Goal: Navigation & Orientation: Understand site structure

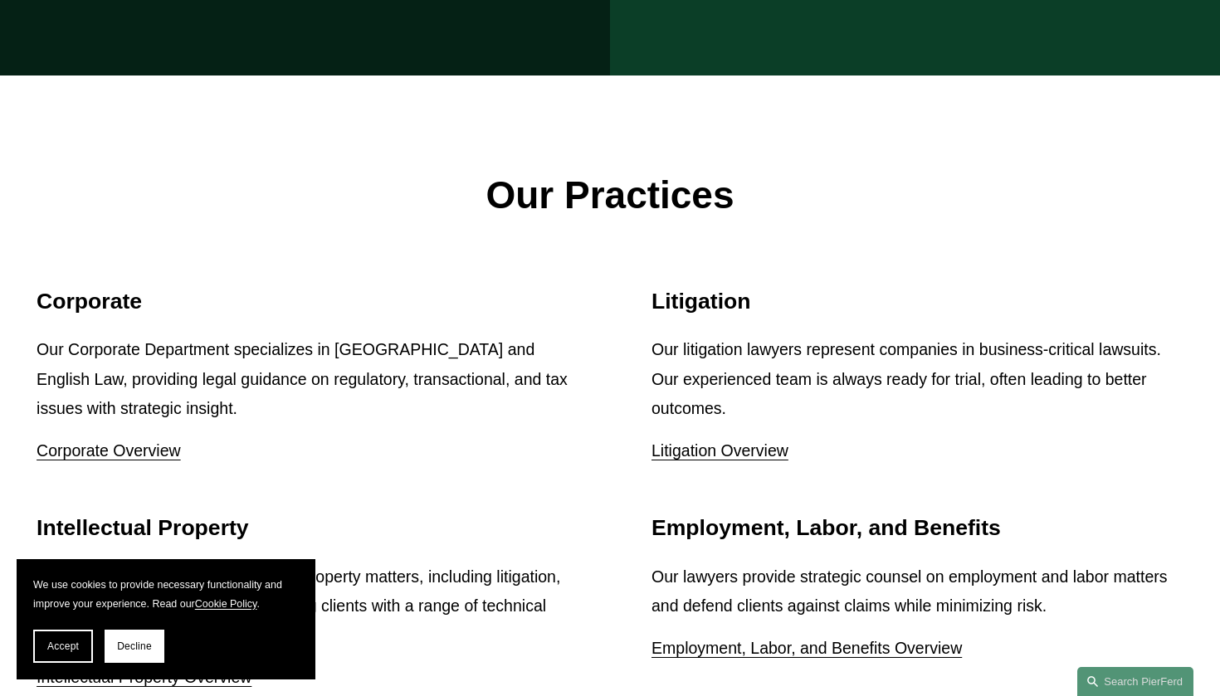
scroll to position [1926, 0]
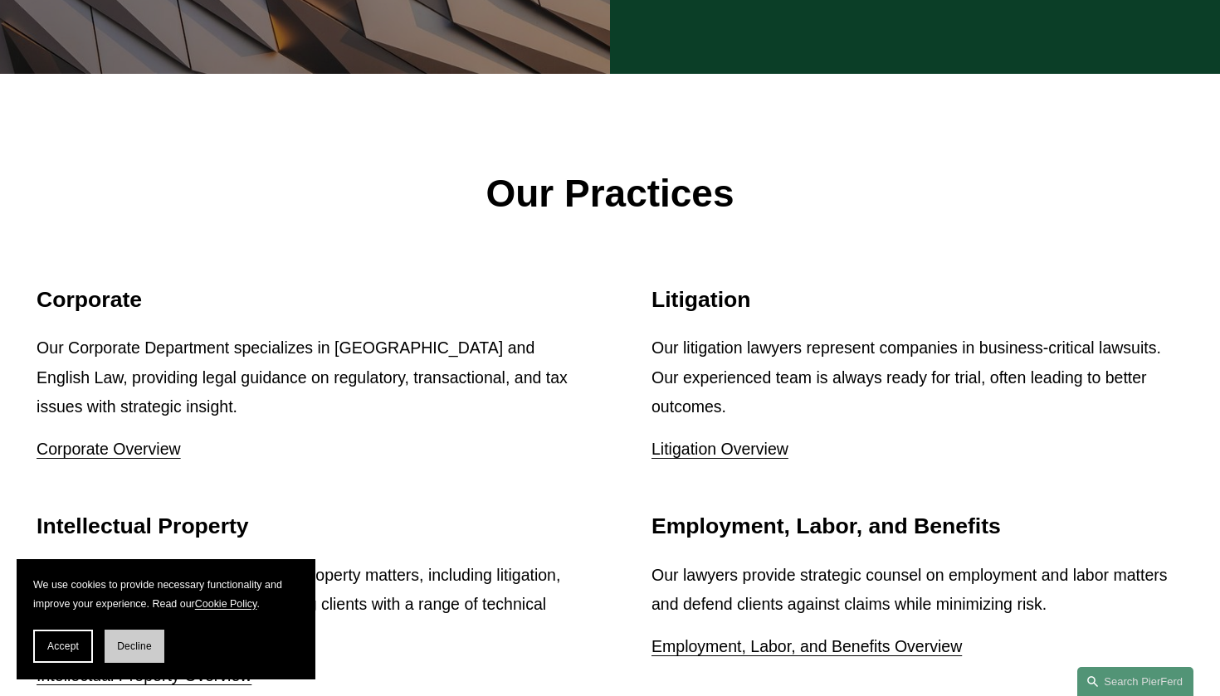
click at [126, 647] on span "Decline" at bounding box center [134, 646] width 35 height 12
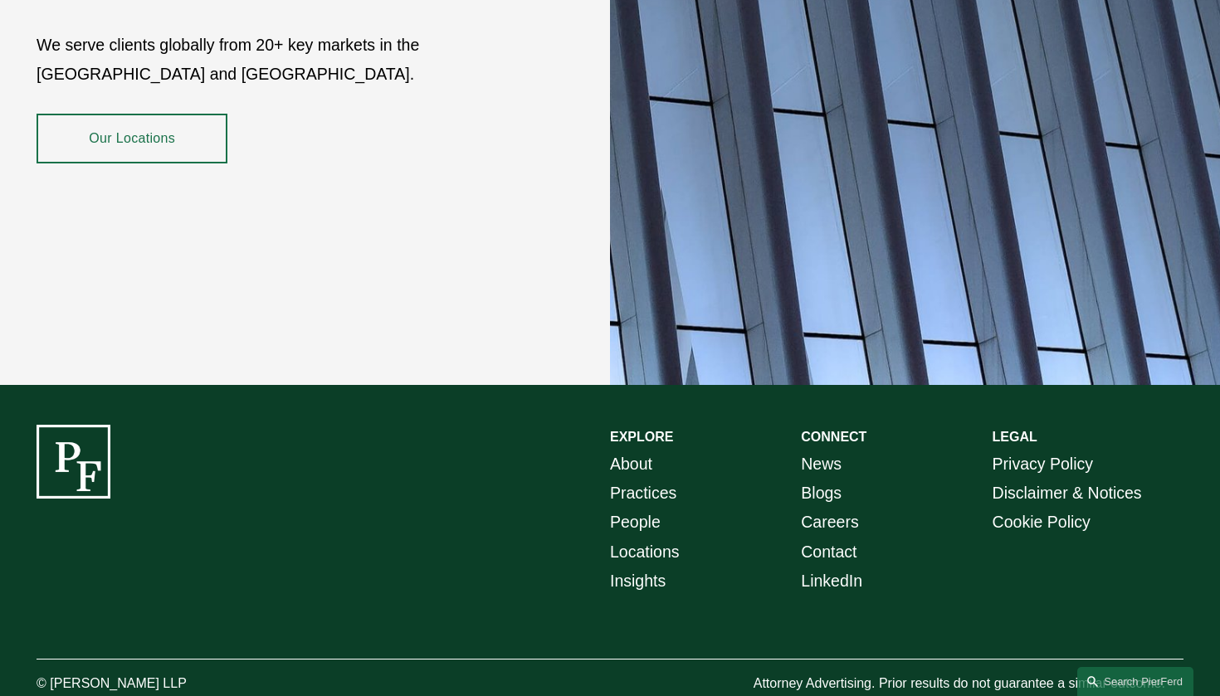
scroll to position [2978, 0]
click at [627, 450] on link "About" at bounding box center [631, 464] width 42 height 29
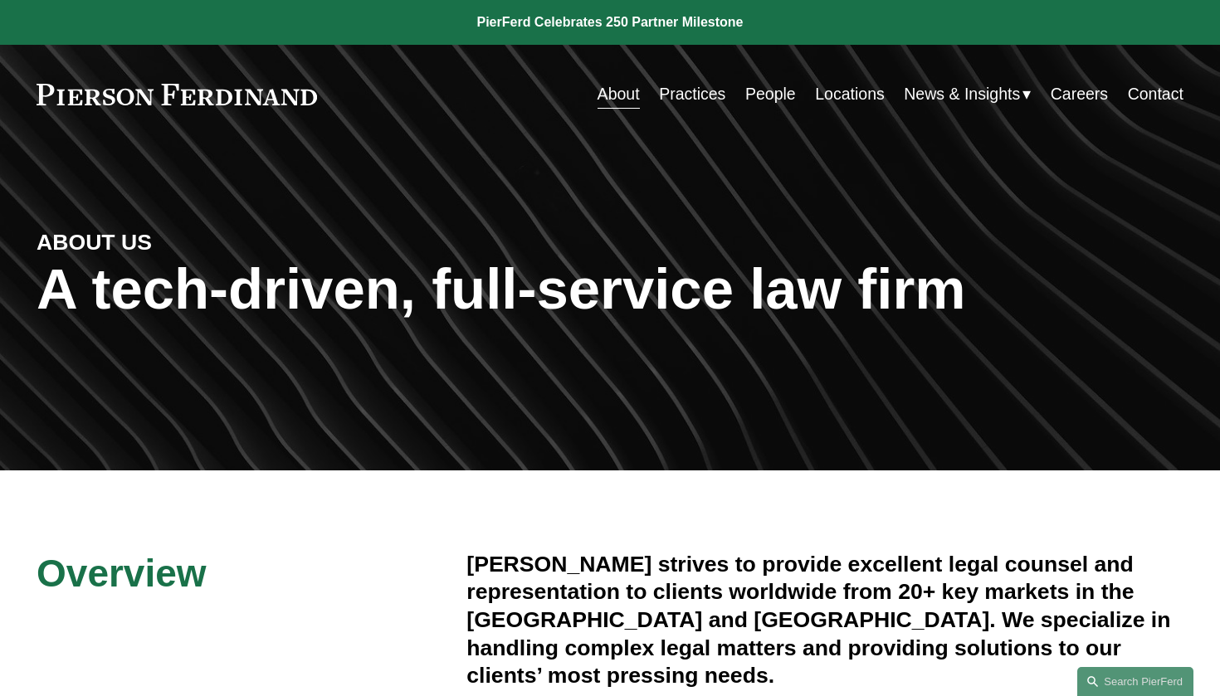
click at [696, 96] on link "Practices" at bounding box center [692, 94] width 66 height 32
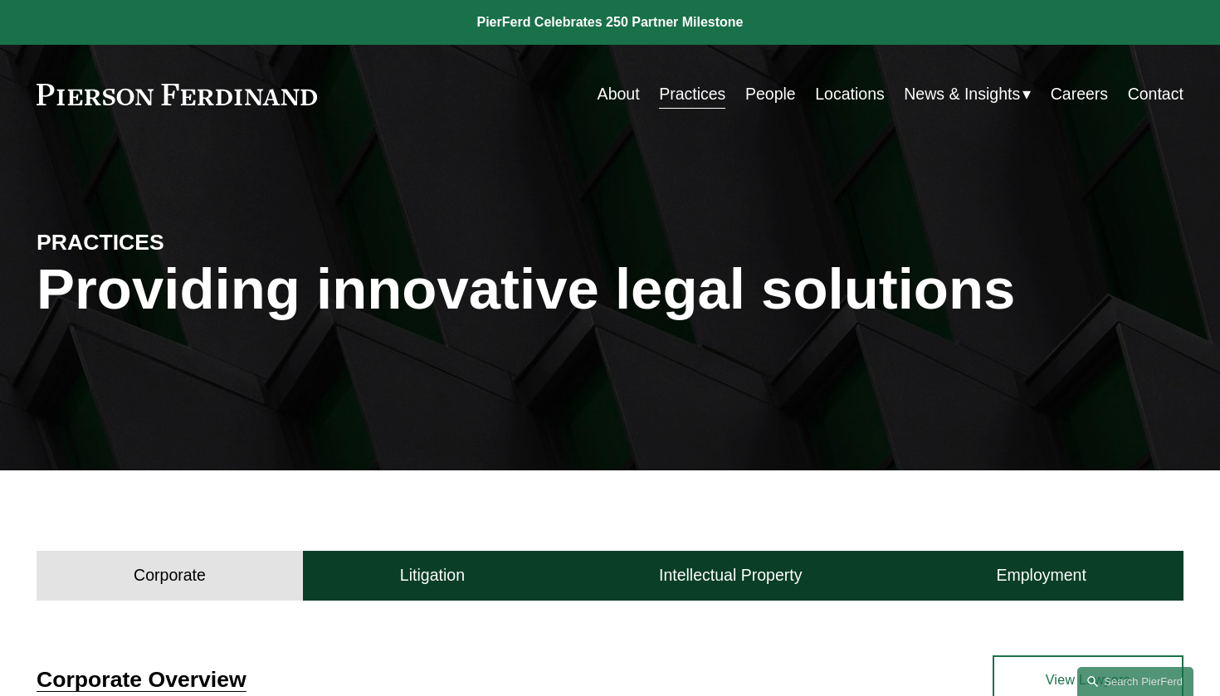
click at [766, 99] on link "People" at bounding box center [770, 94] width 51 height 32
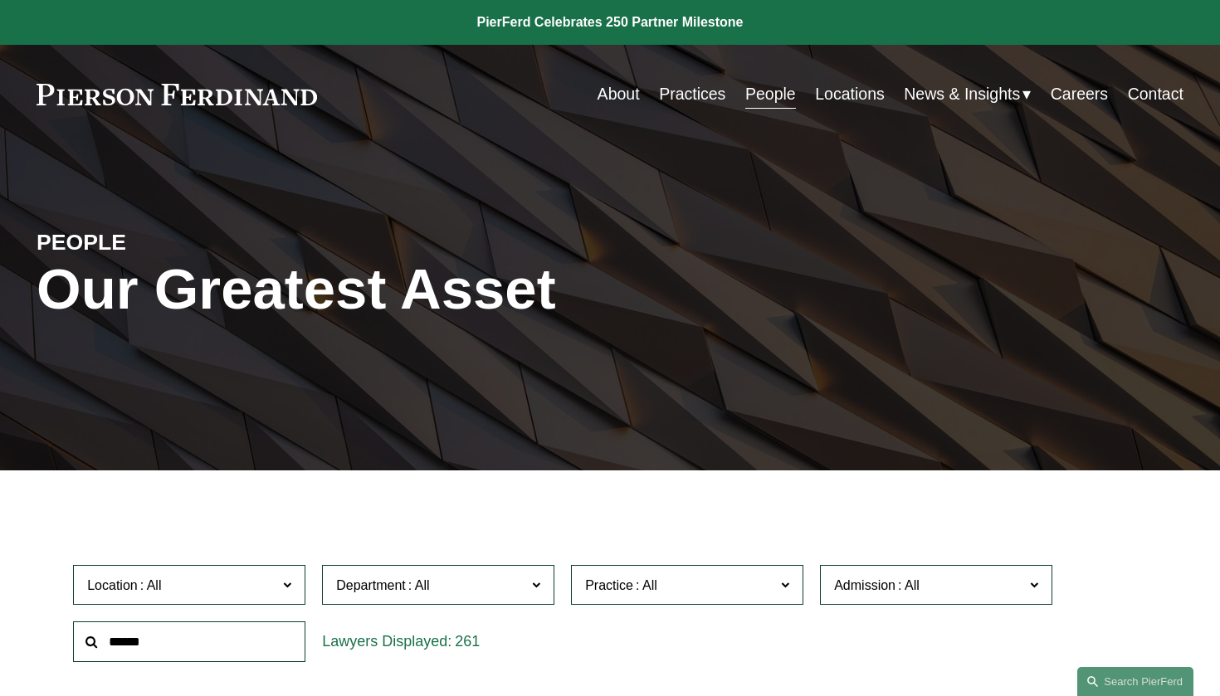
click at [848, 103] on link "Locations" at bounding box center [850, 94] width 70 height 32
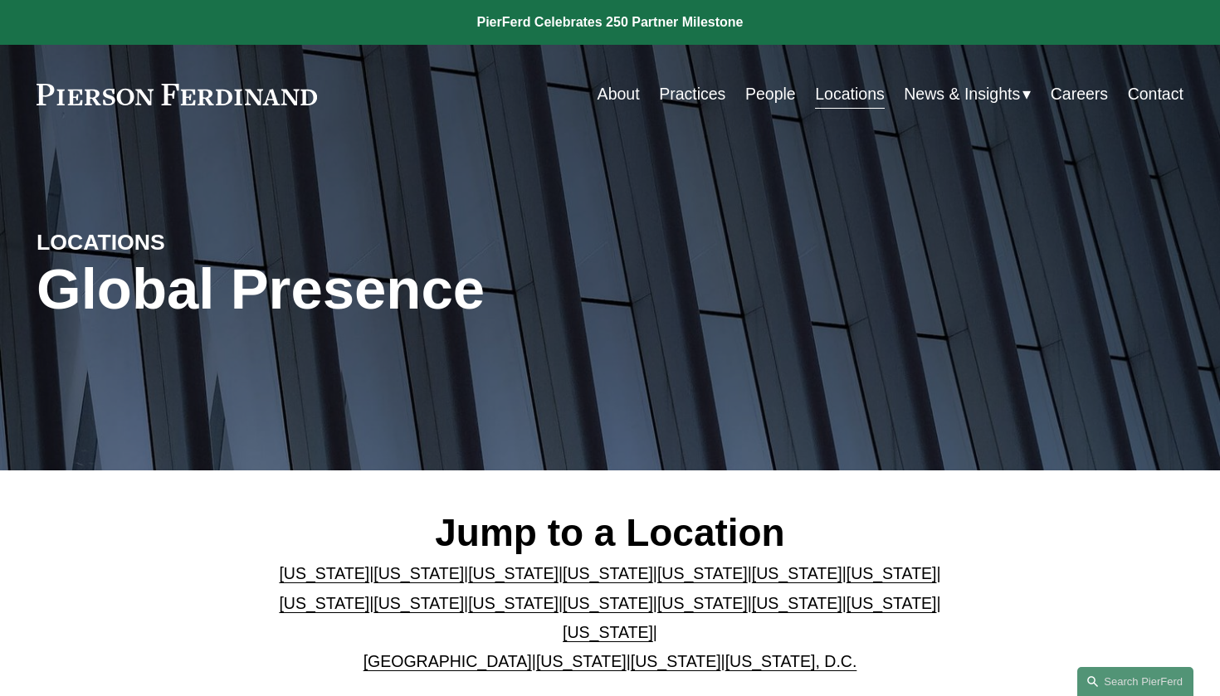
click at [768, 96] on link "People" at bounding box center [770, 94] width 51 height 32
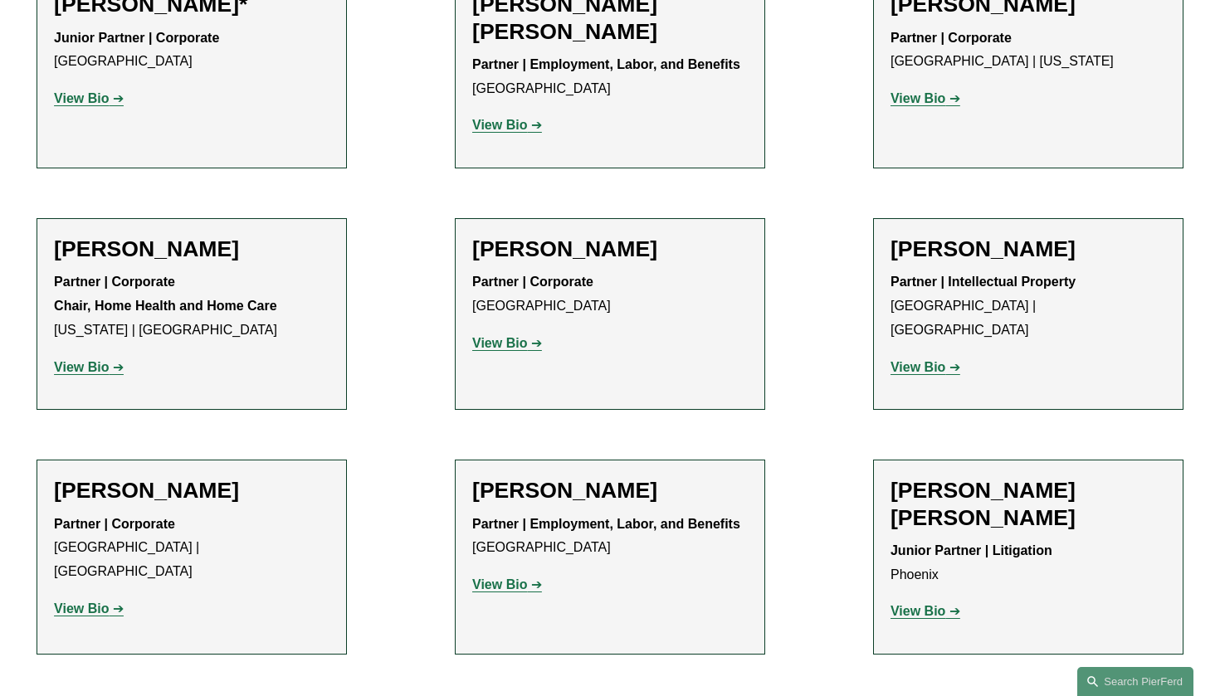
scroll to position [1181, 0]
